Goal: Unclear

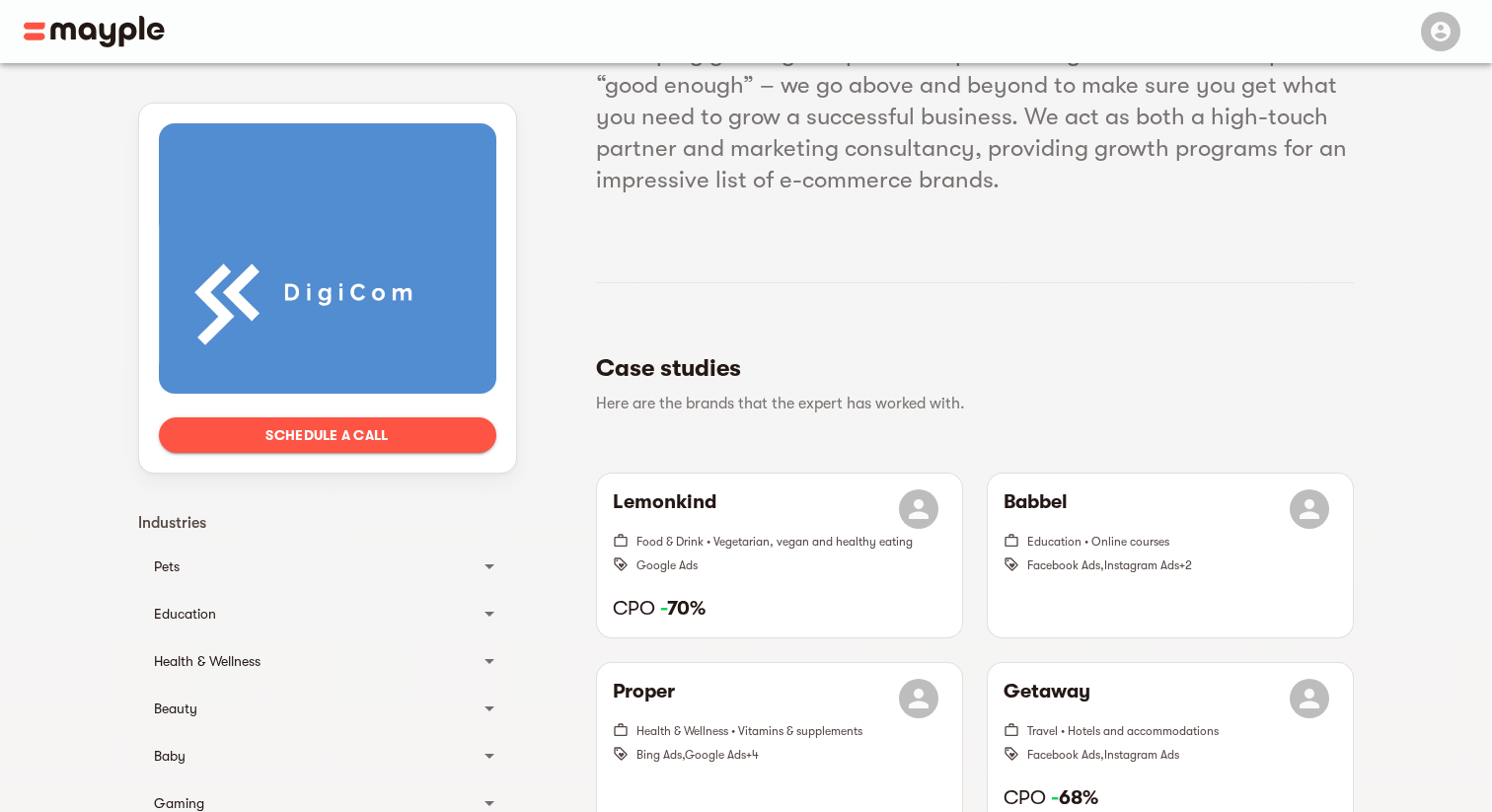
scroll to position [283, 0]
